Goal: Task Accomplishment & Management: Manage account settings

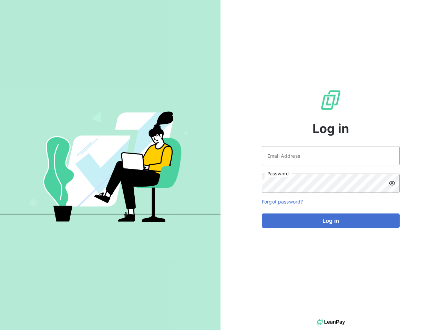
click at [220, 165] on div "Log in Email Address Password Forgot password? Log in" at bounding box center [330, 158] width 220 height 317
click at [394, 183] on icon at bounding box center [391, 183] width 7 height 7
